Goal: Contribute content: Contribute content

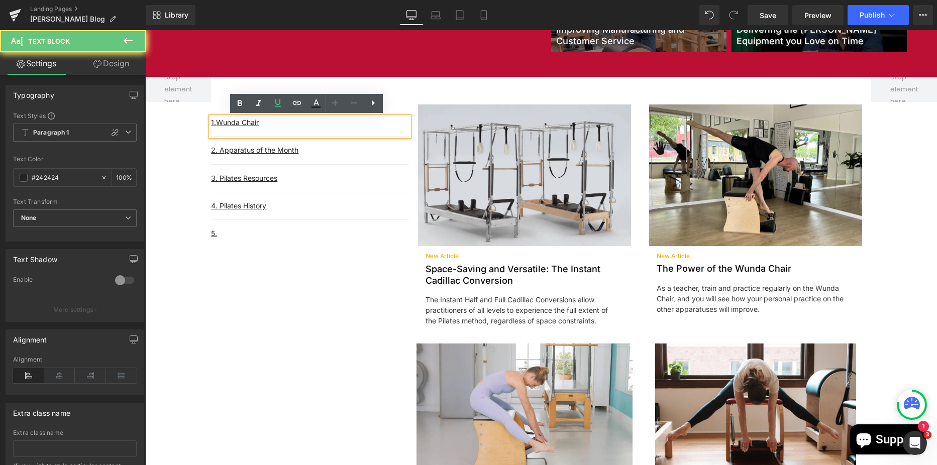
click at [259, 124] on p "1. Wunda Chair" at bounding box center [310, 122] width 198 height 11
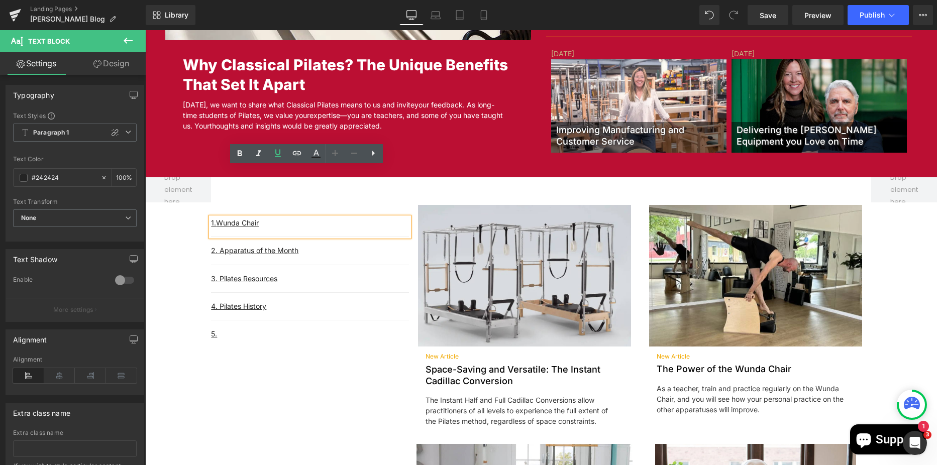
scroll to position [366, 0]
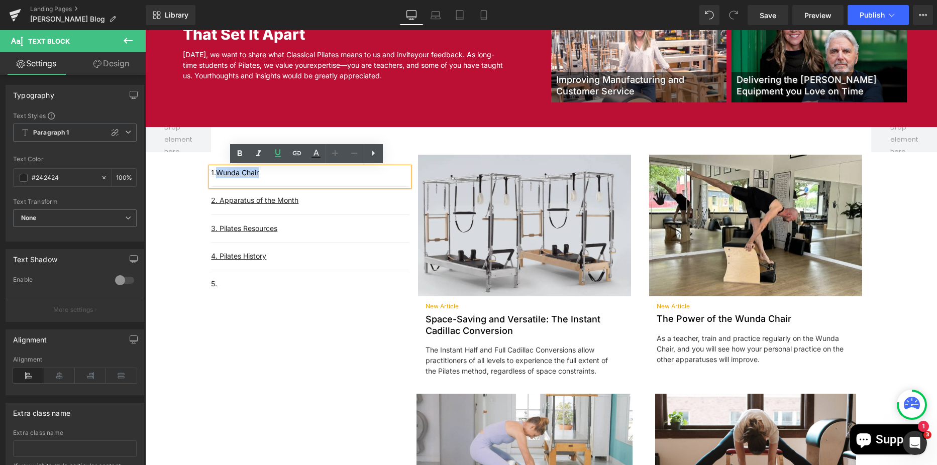
drag, startPoint x: 258, startPoint y: 174, endPoint x: 214, endPoint y: 180, distance: 45.1
click at [214, 180] on div "1. Wunda Chair" at bounding box center [310, 177] width 198 height 20
click at [250, 197] on link "2. Apparatus of the Month" at bounding box center [254, 200] width 87 height 9
click at [265, 177] on p "1. Wunda Chair" at bounding box center [310, 172] width 198 height 11
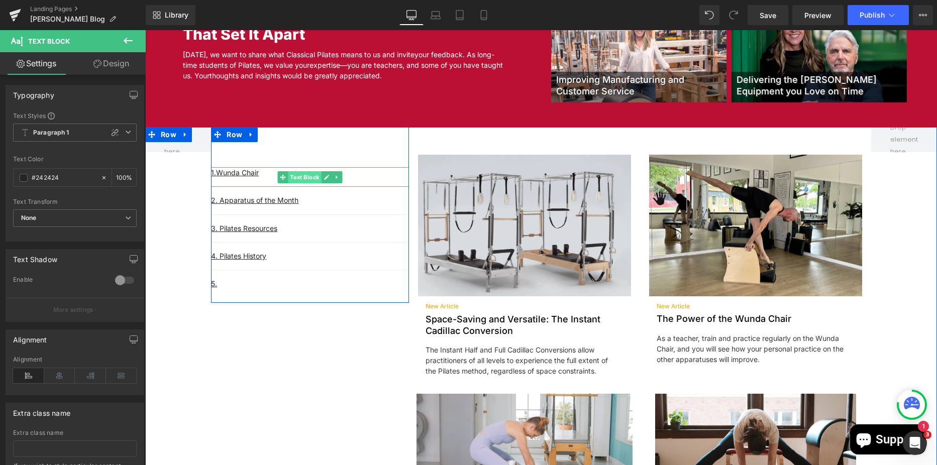
click at [294, 174] on span "Text Block" at bounding box center [304, 177] width 33 height 12
drag, startPoint x: 260, startPoint y: 175, endPoint x: 218, endPoint y: 170, distance: 43.1
click at [218, 170] on p "1. Wunda Chair" at bounding box center [310, 172] width 198 height 11
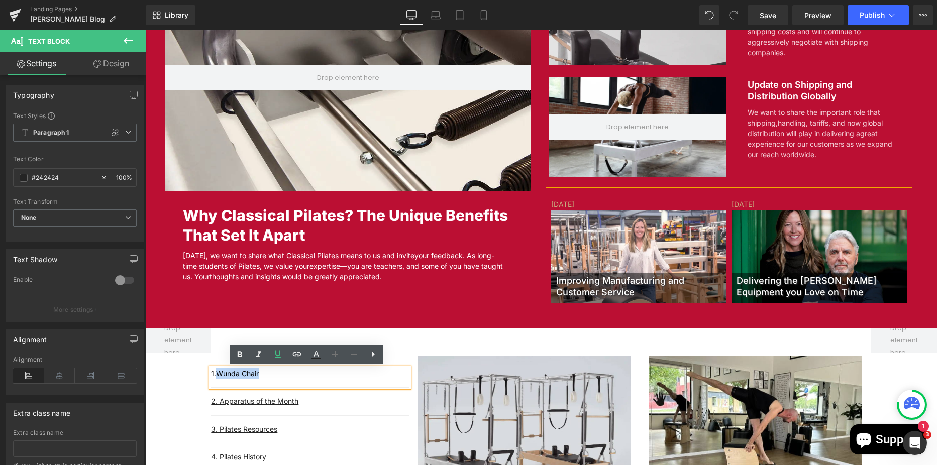
scroll to position [0, 0]
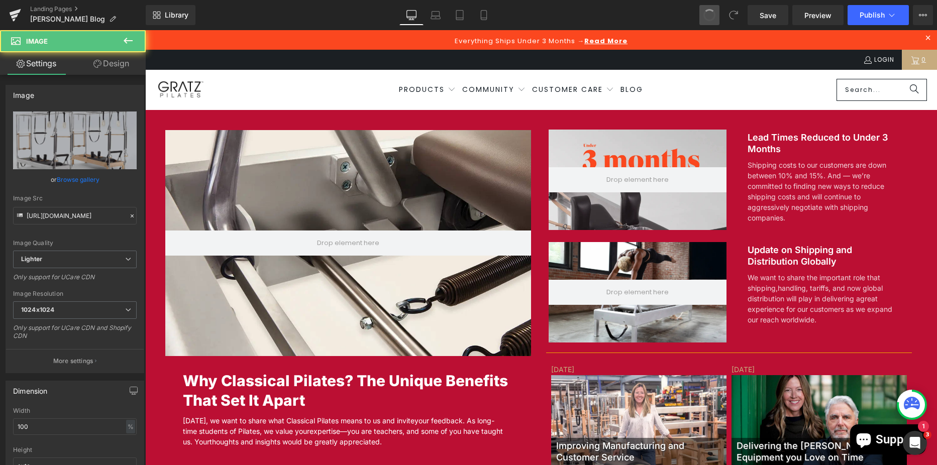
click at [703, 18] on button at bounding box center [709, 15] width 20 height 20
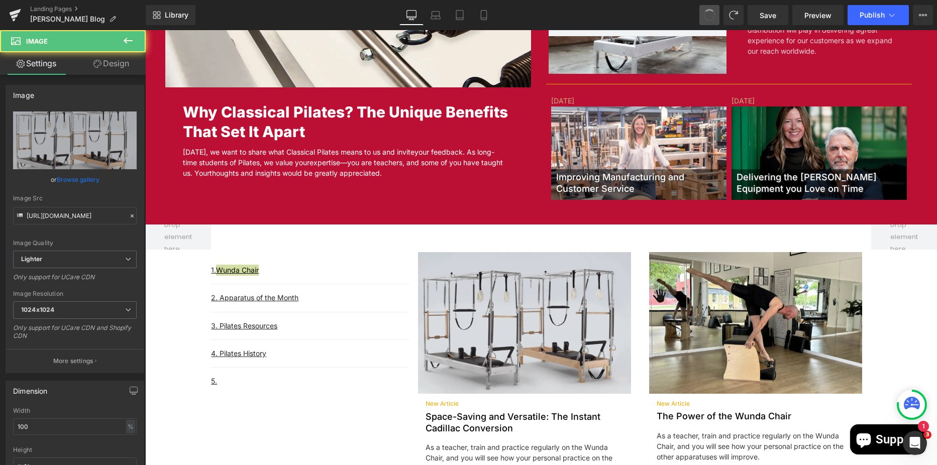
click at [703, 18] on button at bounding box center [709, 15] width 20 height 20
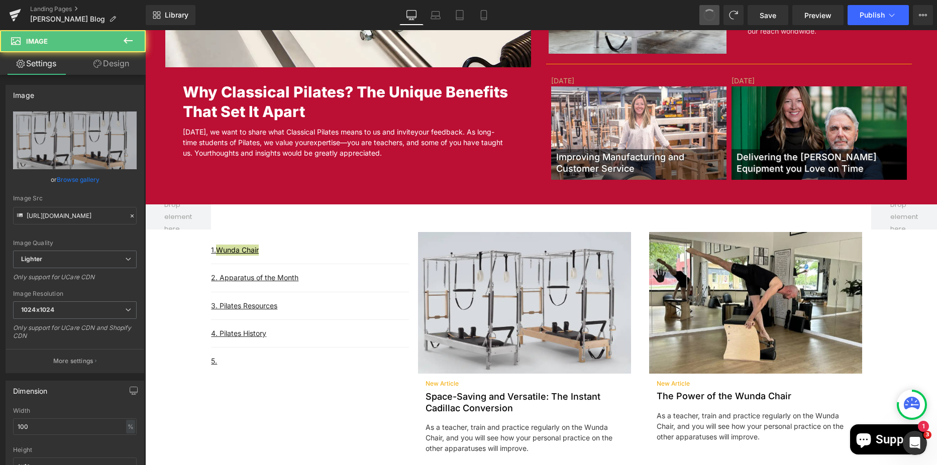
scroll to position [344, 0]
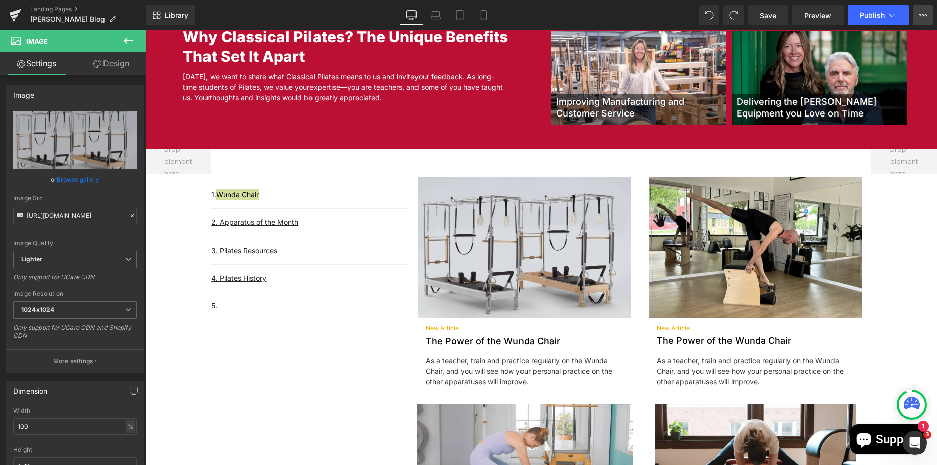
click at [927, 10] on button "View Live Page View with current Template Save Template to Library Schedule Pub…" at bounding box center [923, 15] width 20 height 20
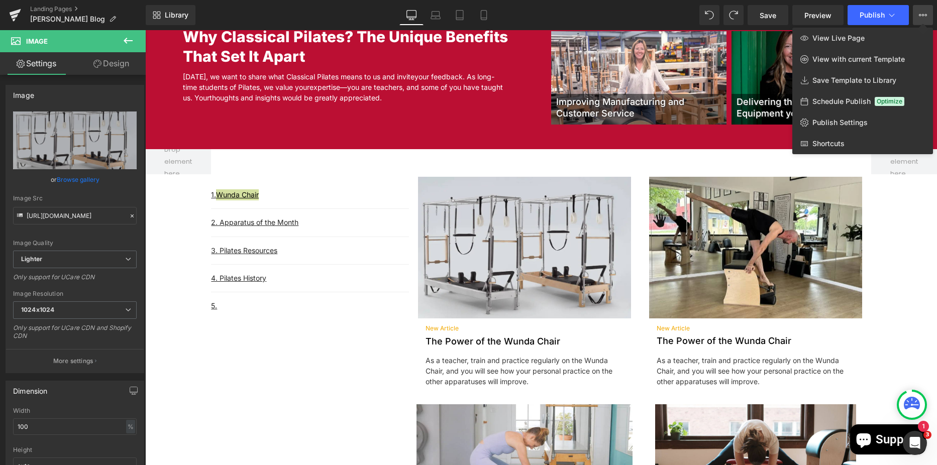
click at [927, 10] on button "View Live Page View with current Template Save Template to Library Schedule Pub…" at bounding box center [923, 15] width 20 height 20
